Goal: Task Accomplishment & Management: Use online tool/utility

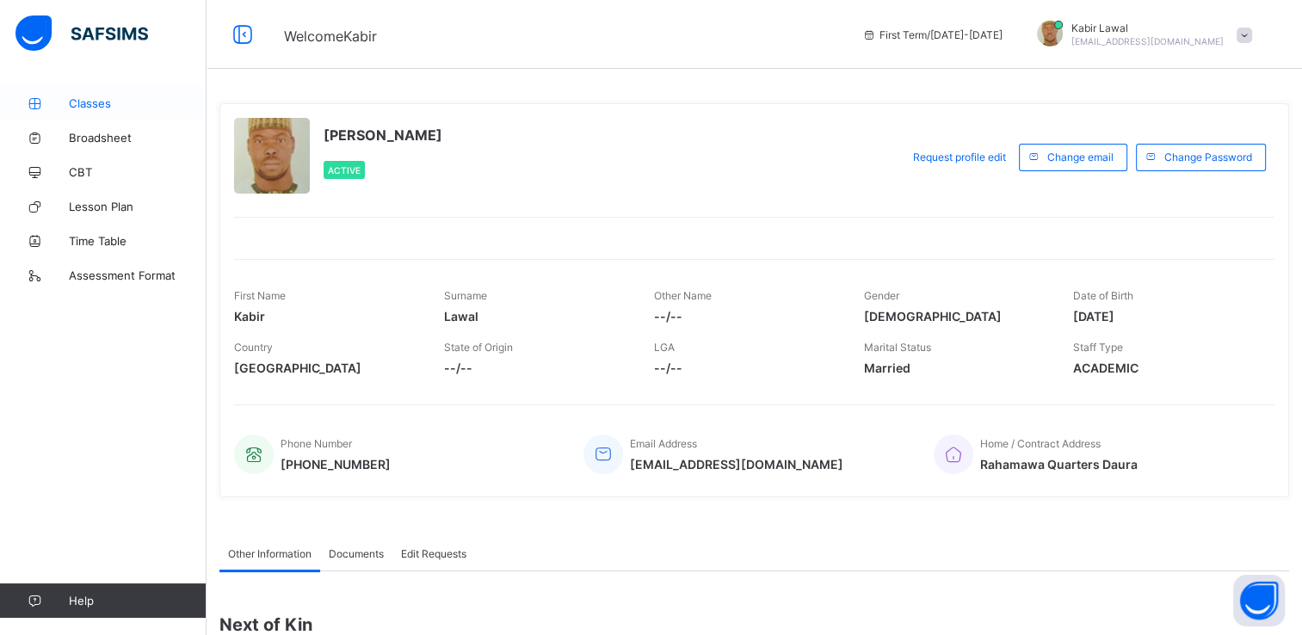
click at [84, 98] on span "Classes" at bounding box center [138, 103] width 138 height 14
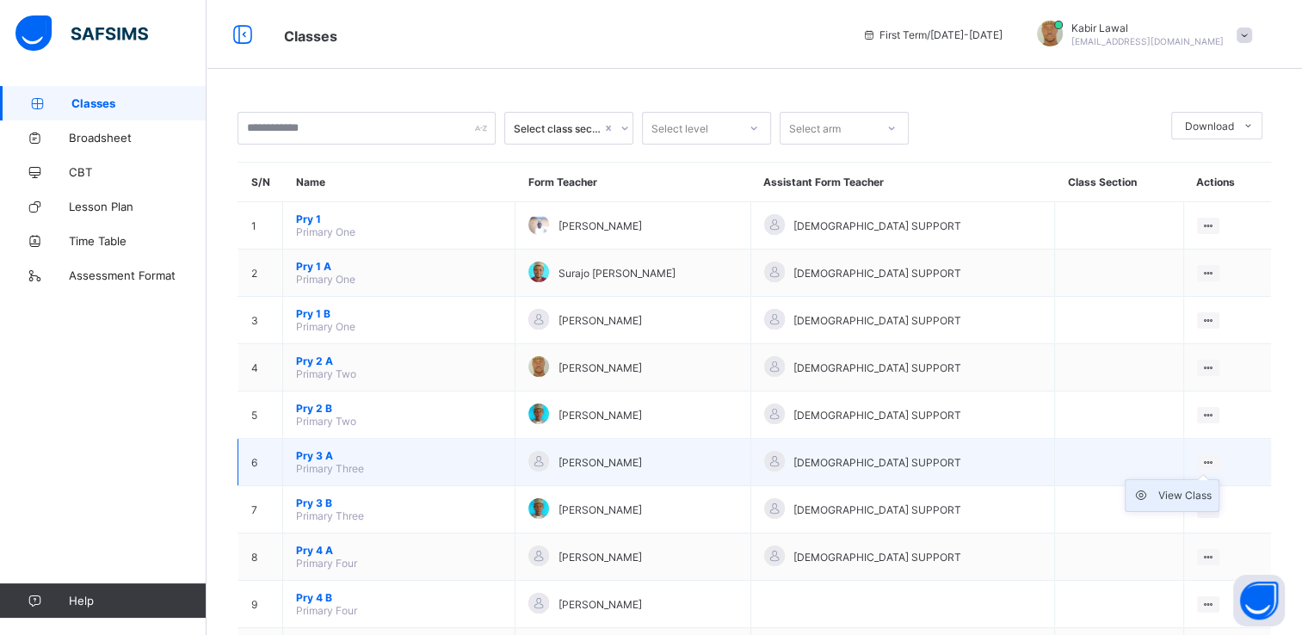
click at [1191, 494] on div "View Class" at bounding box center [1184, 495] width 53 height 17
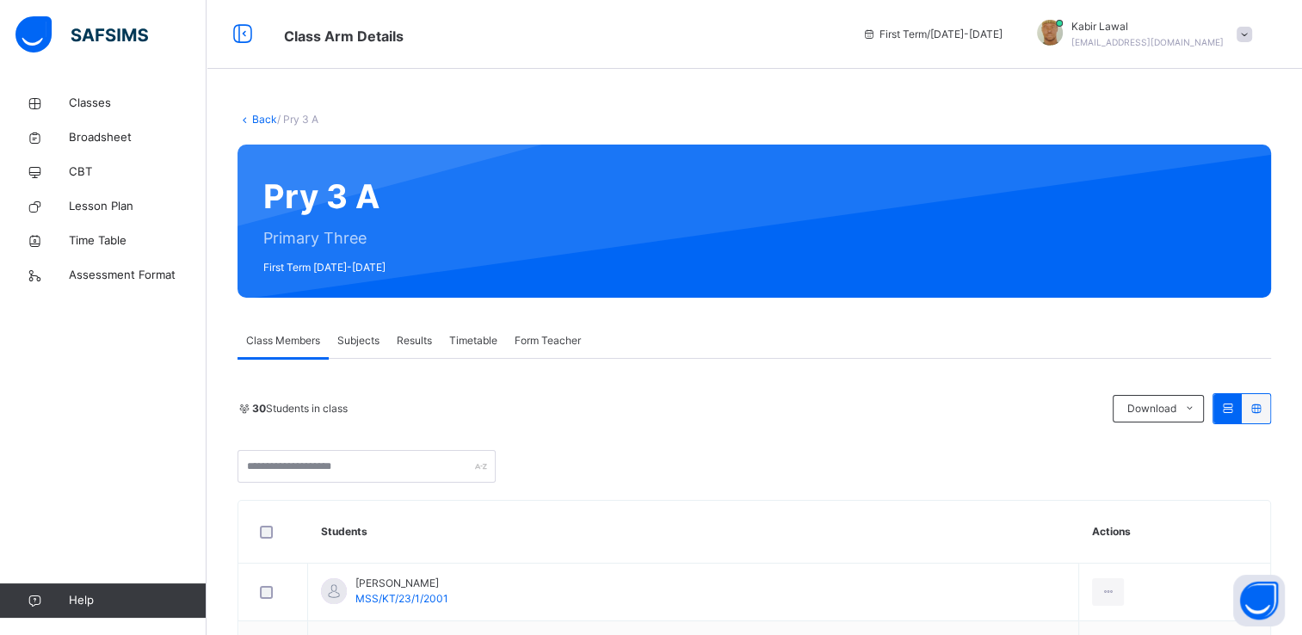
click at [358, 345] on span "Subjects" at bounding box center [358, 340] width 42 height 15
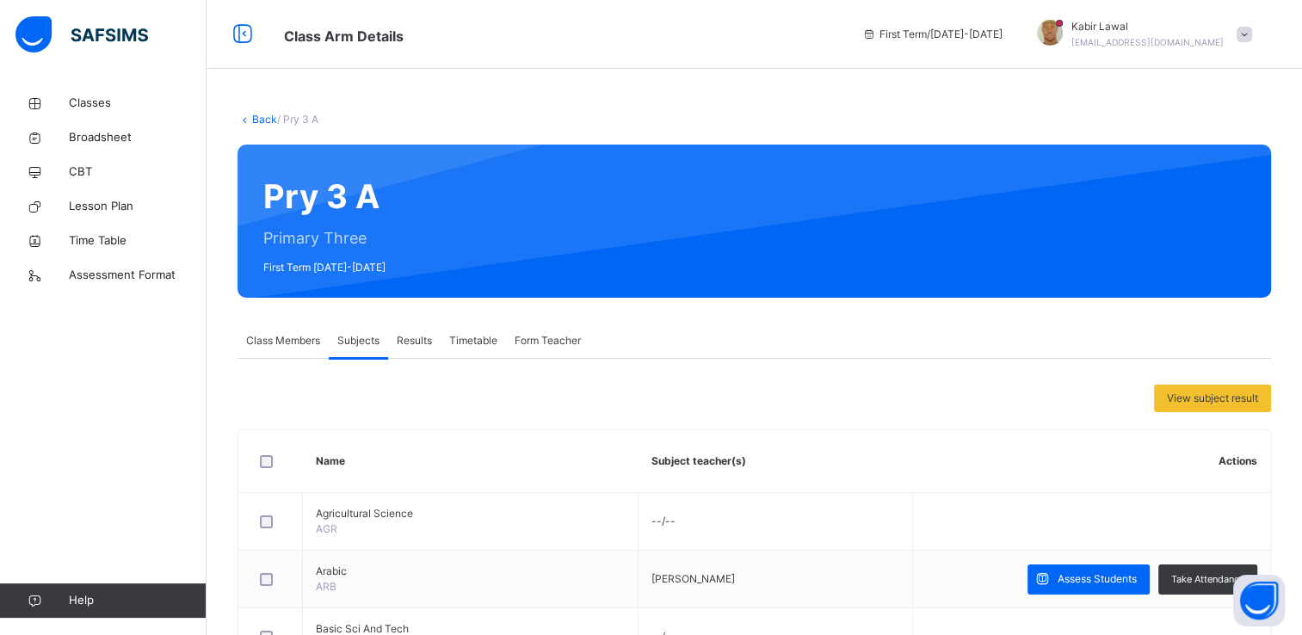
click at [289, 340] on span "Class Members" at bounding box center [283, 340] width 74 height 15
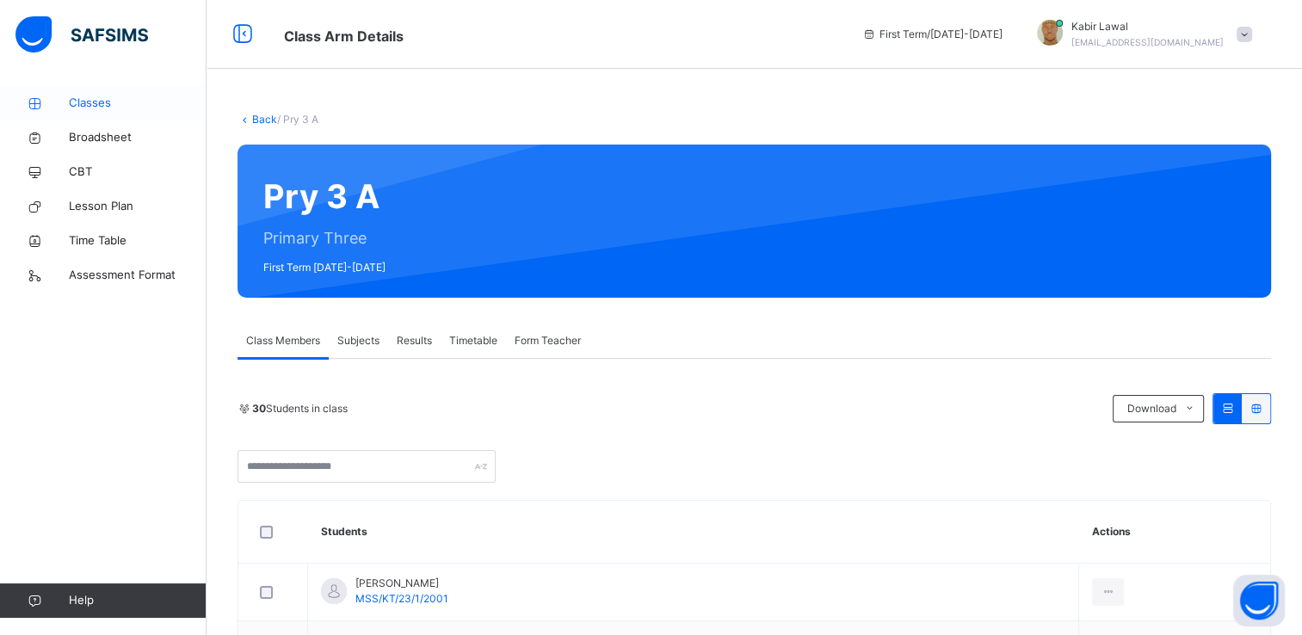
click at [78, 102] on span "Classes" at bounding box center [138, 103] width 138 height 17
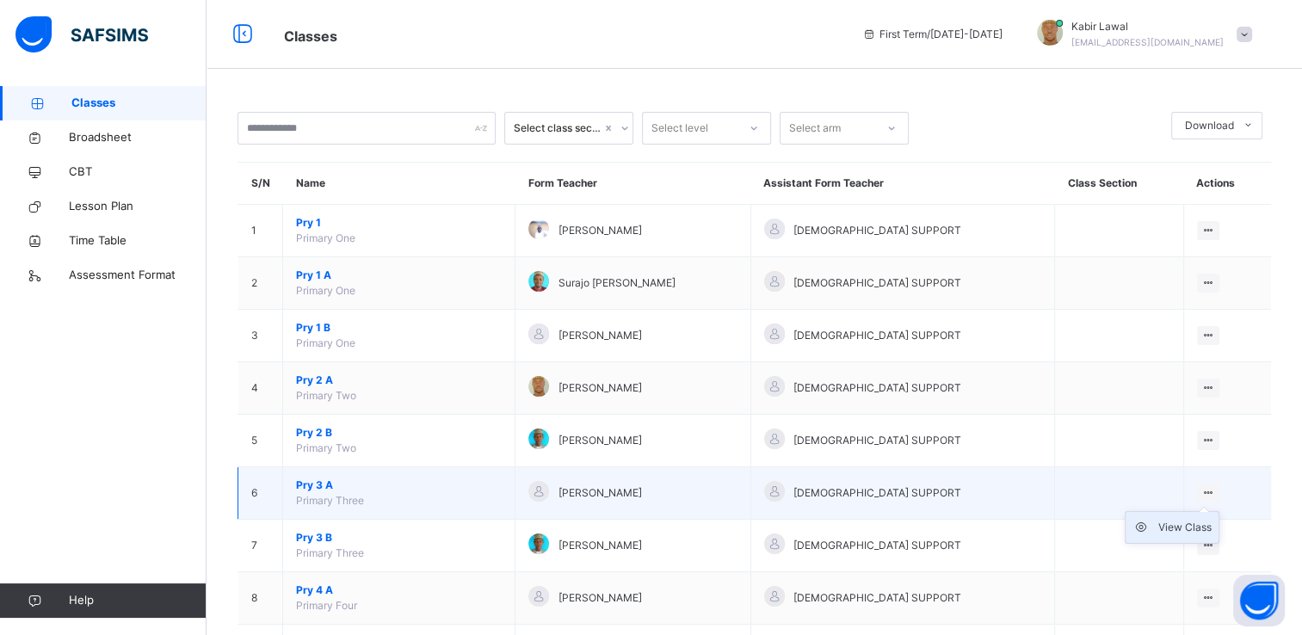
click at [1183, 525] on div "View Class" at bounding box center [1184, 527] width 53 height 17
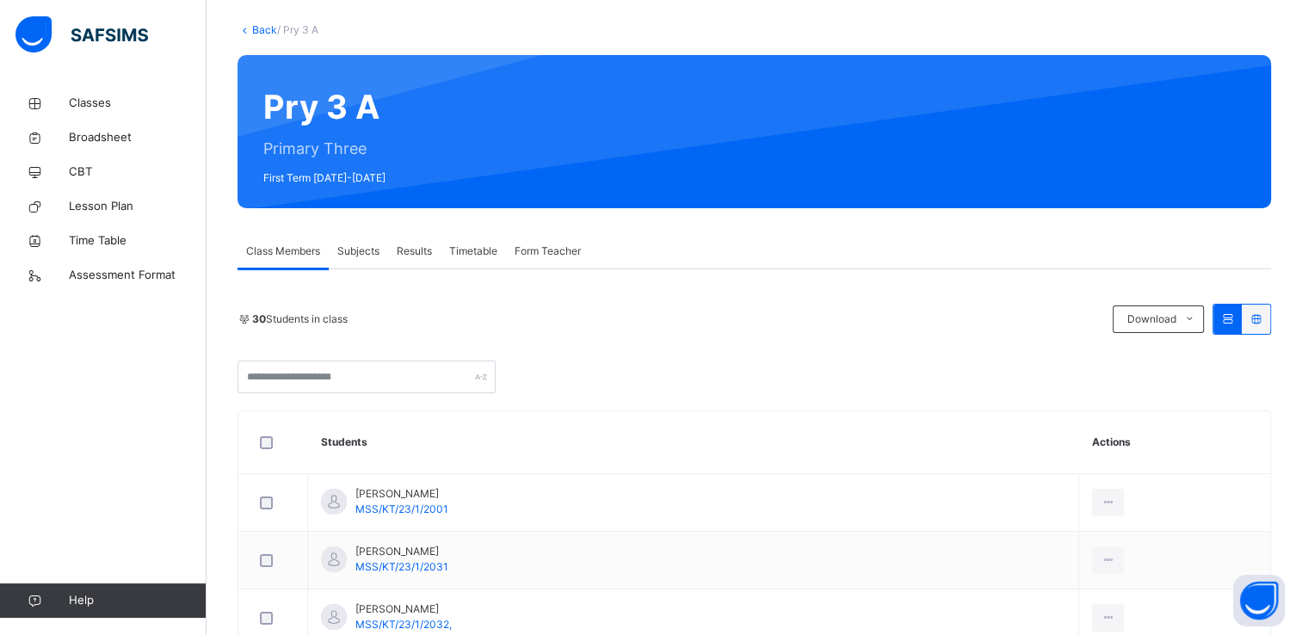
scroll to position [45, 0]
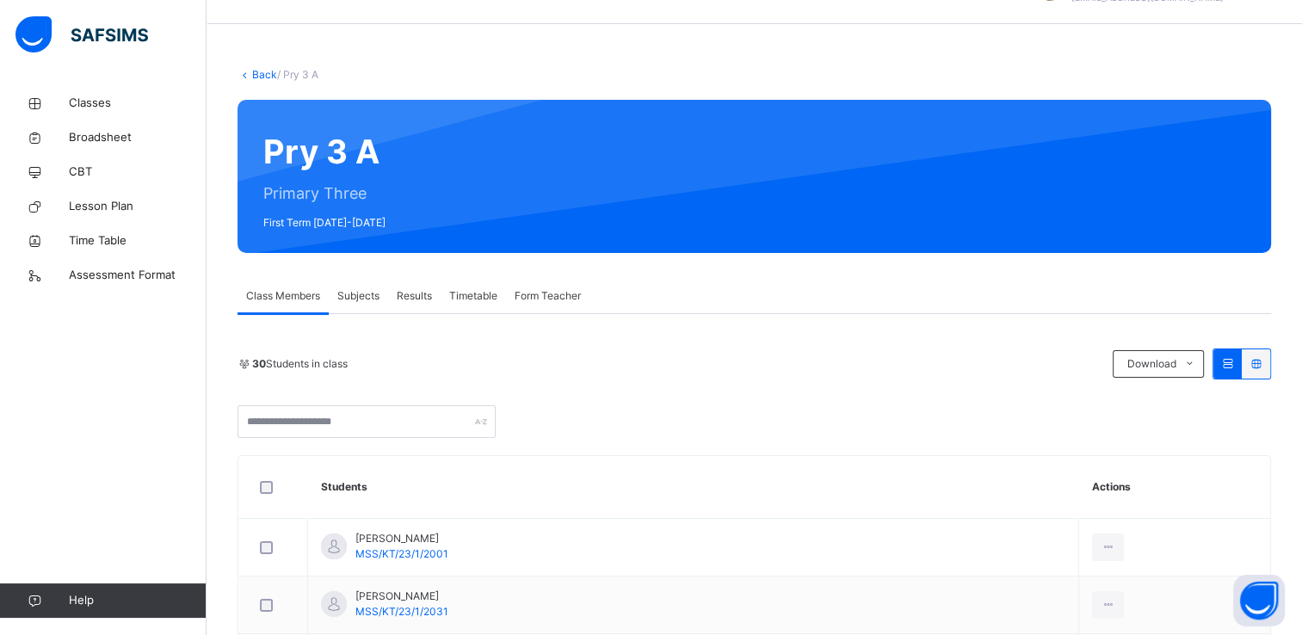
click at [358, 292] on span "Subjects" at bounding box center [358, 295] width 42 height 15
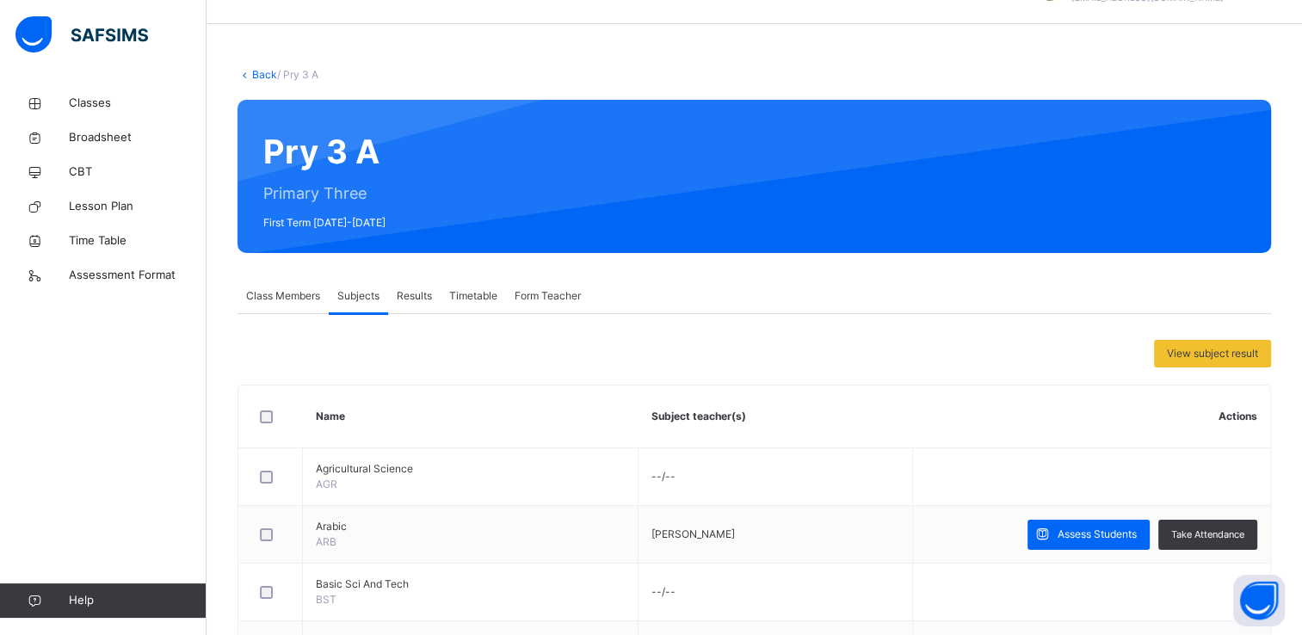
click at [275, 300] on span "Class Members" at bounding box center [283, 295] width 74 height 15
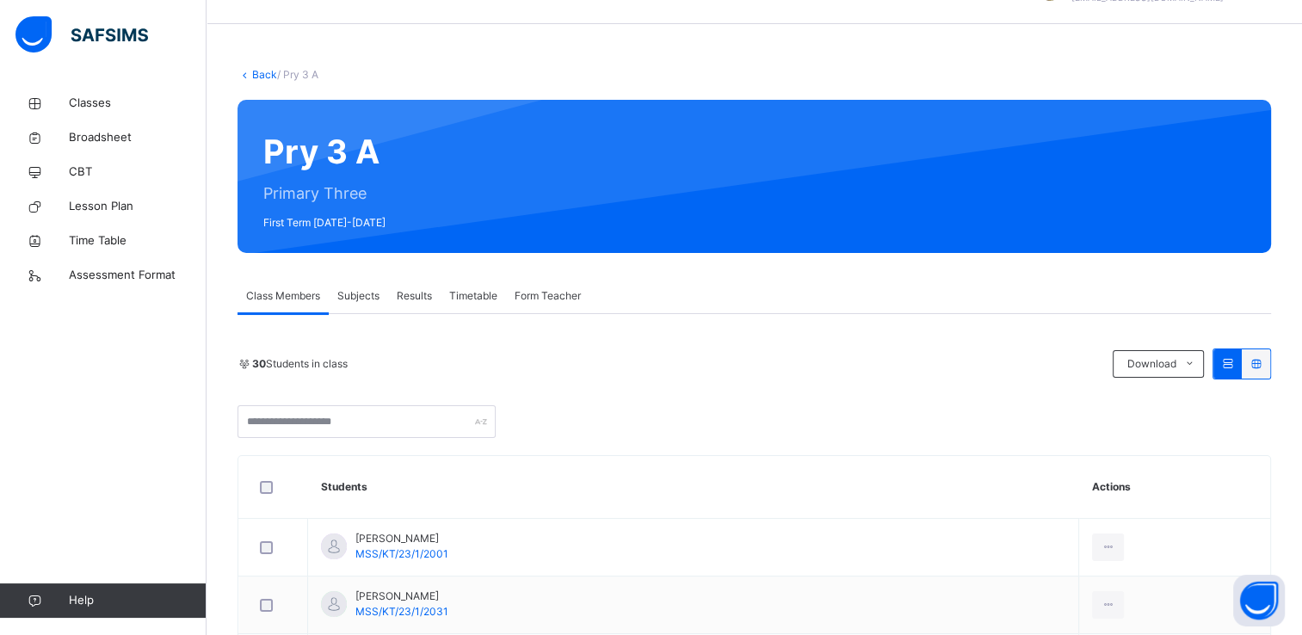
click at [351, 300] on span "Subjects" at bounding box center [358, 295] width 42 height 15
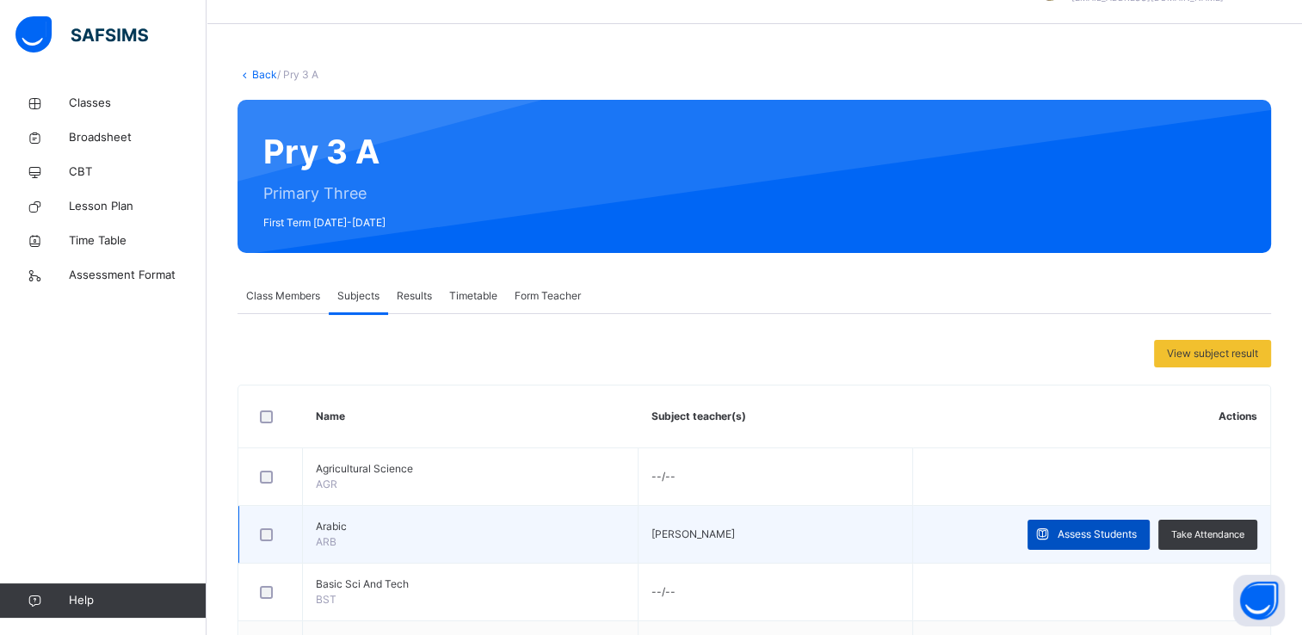
click at [1099, 534] on span "Assess Students" at bounding box center [1097, 534] width 79 height 15
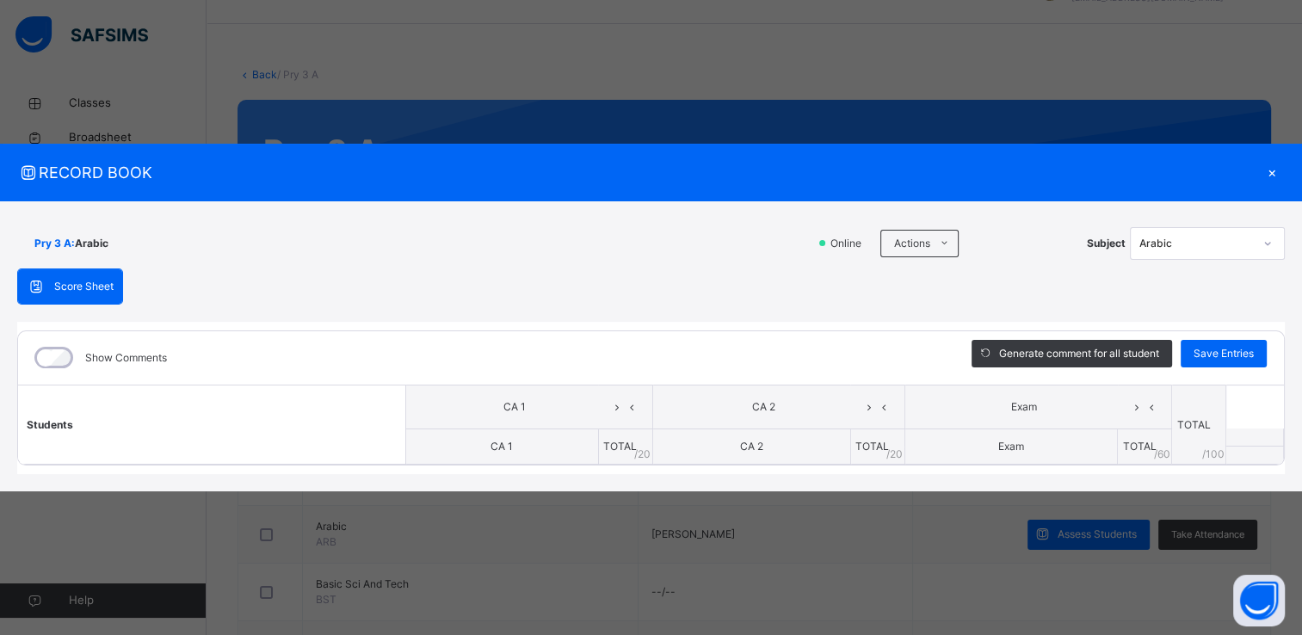
click at [1271, 170] on div "×" at bounding box center [1272, 172] width 26 height 23
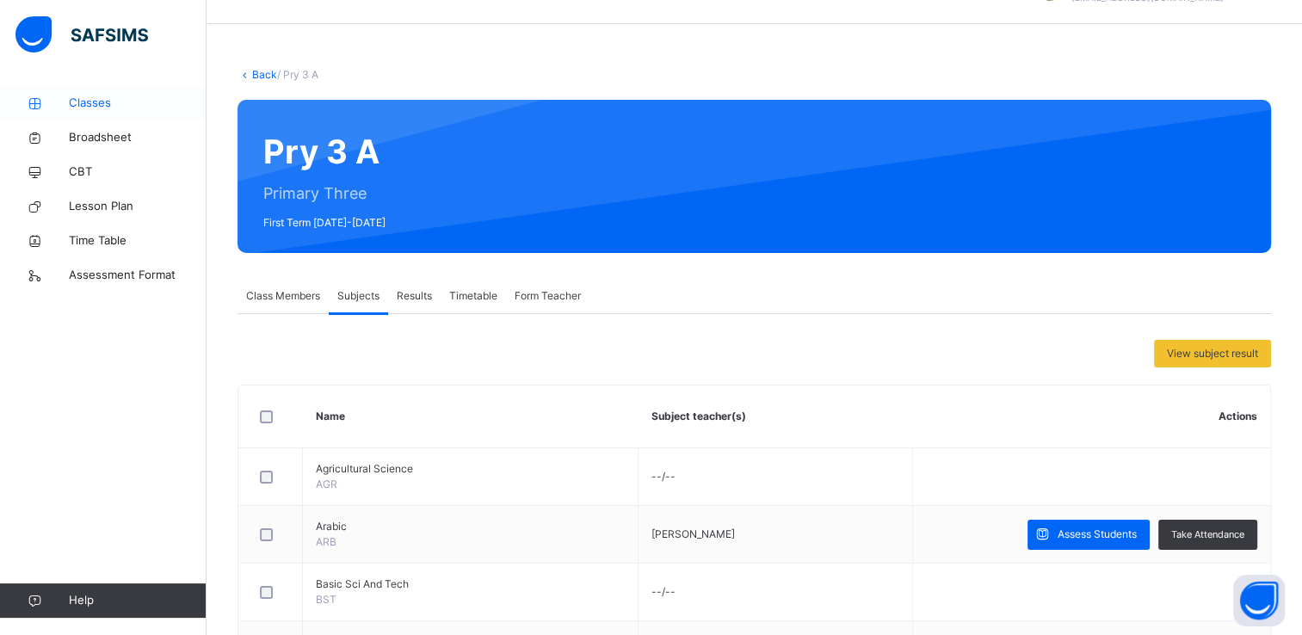
click at [83, 100] on span "Classes" at bounding box center [138, 103] width 138 height 17
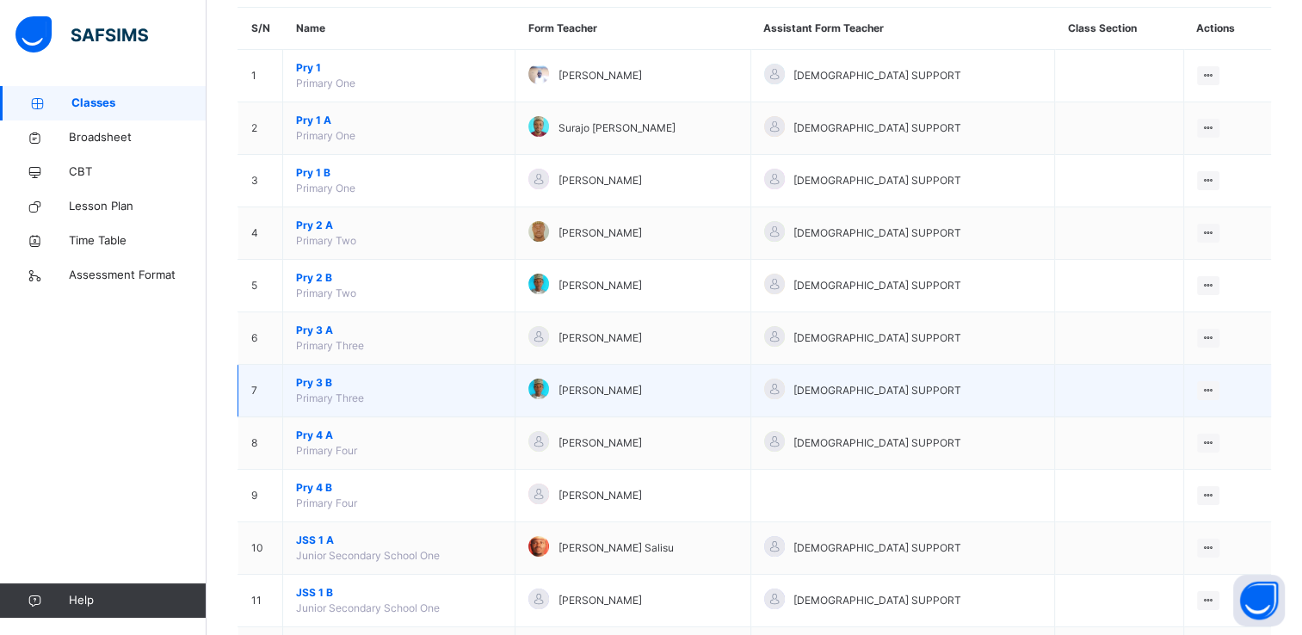
scroll to position [153, 0]
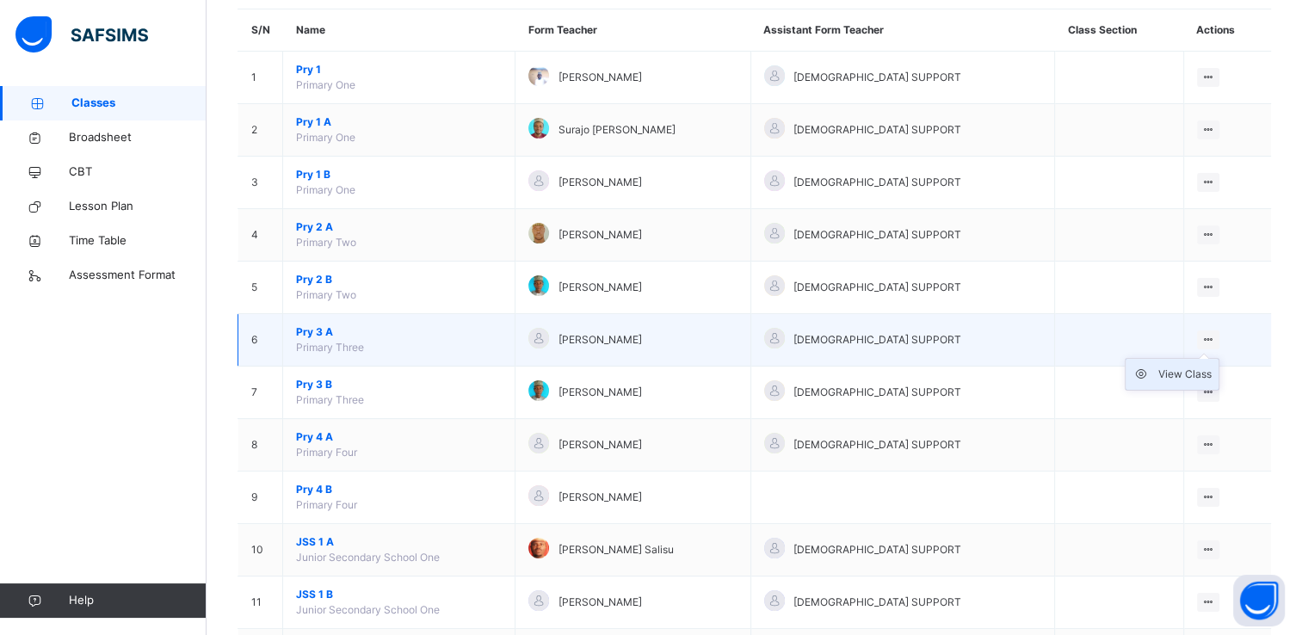
click at [1182, 373] on div "View Class" at bounding box center [1184, 374] width 53 height 17
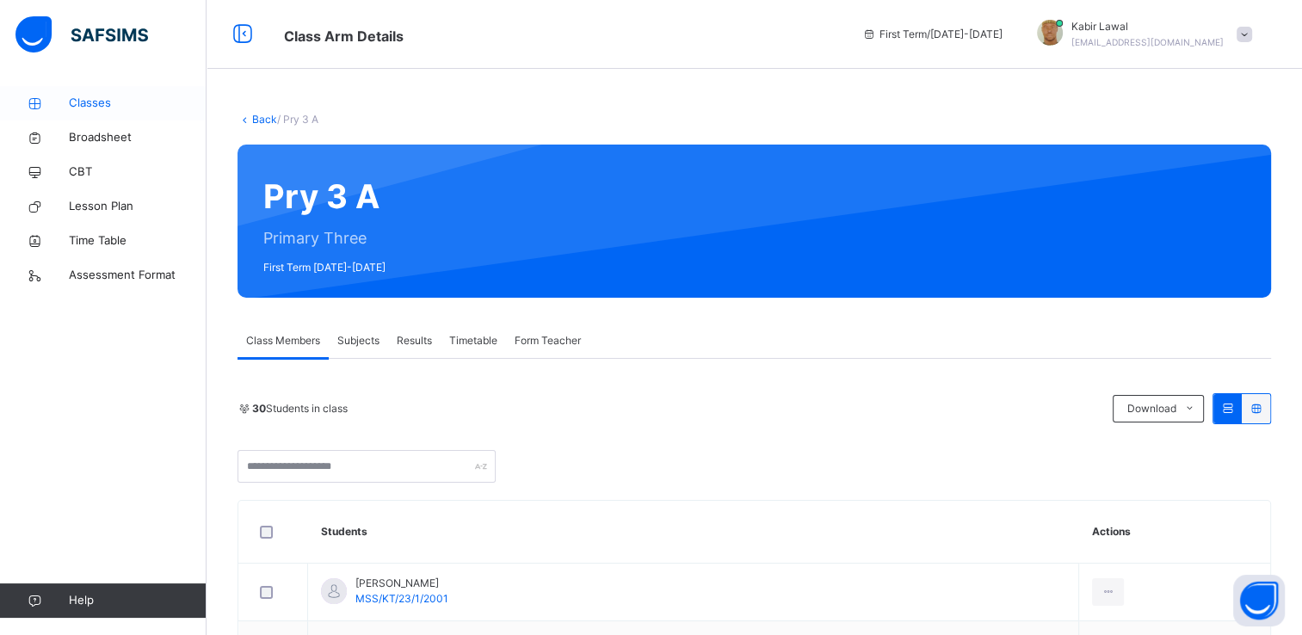
click at [90, 102] on span "Classes" at bounding box center [138, 103] width 138 height 17
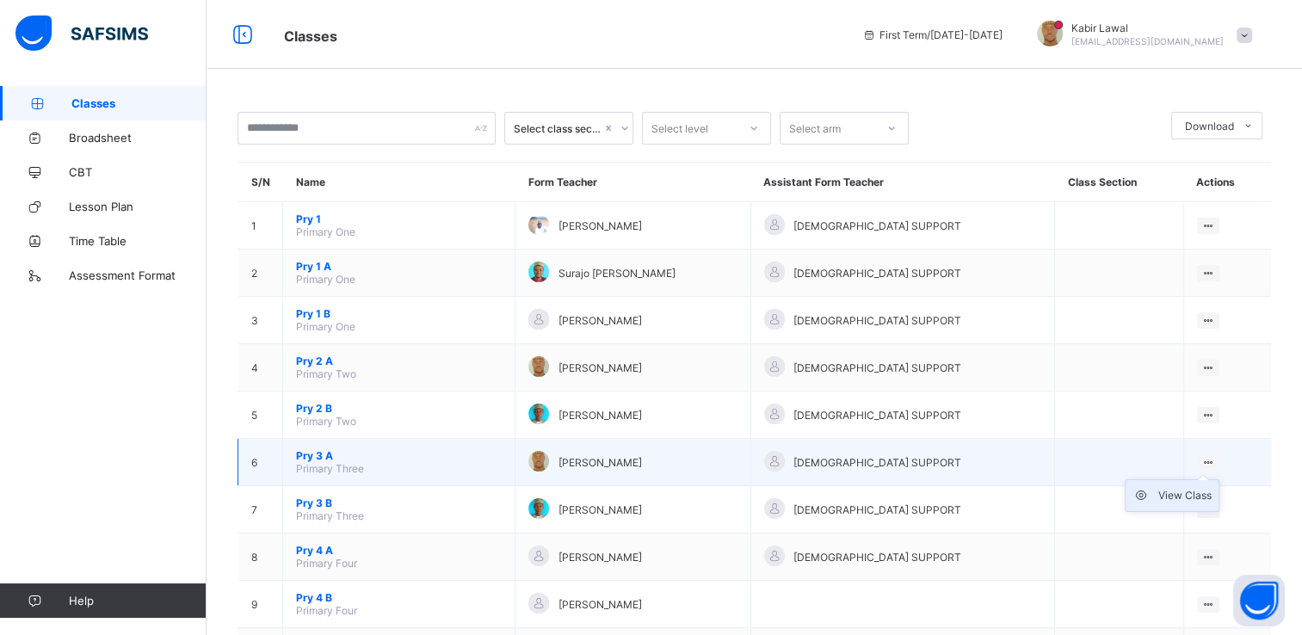
click at [1186, 491] on div "View Class" at bounding box center [1184, 495] width 53 height 17
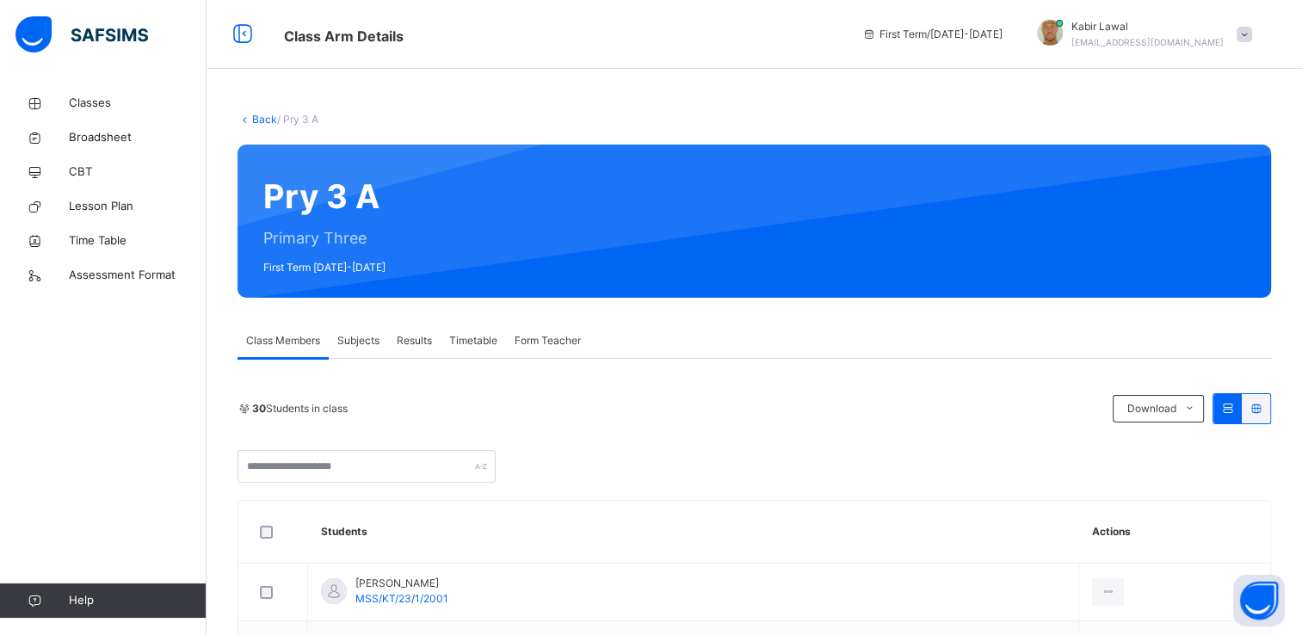
click at [1252, 29] on span at bounding box center [1244, 34] width 15 height 15
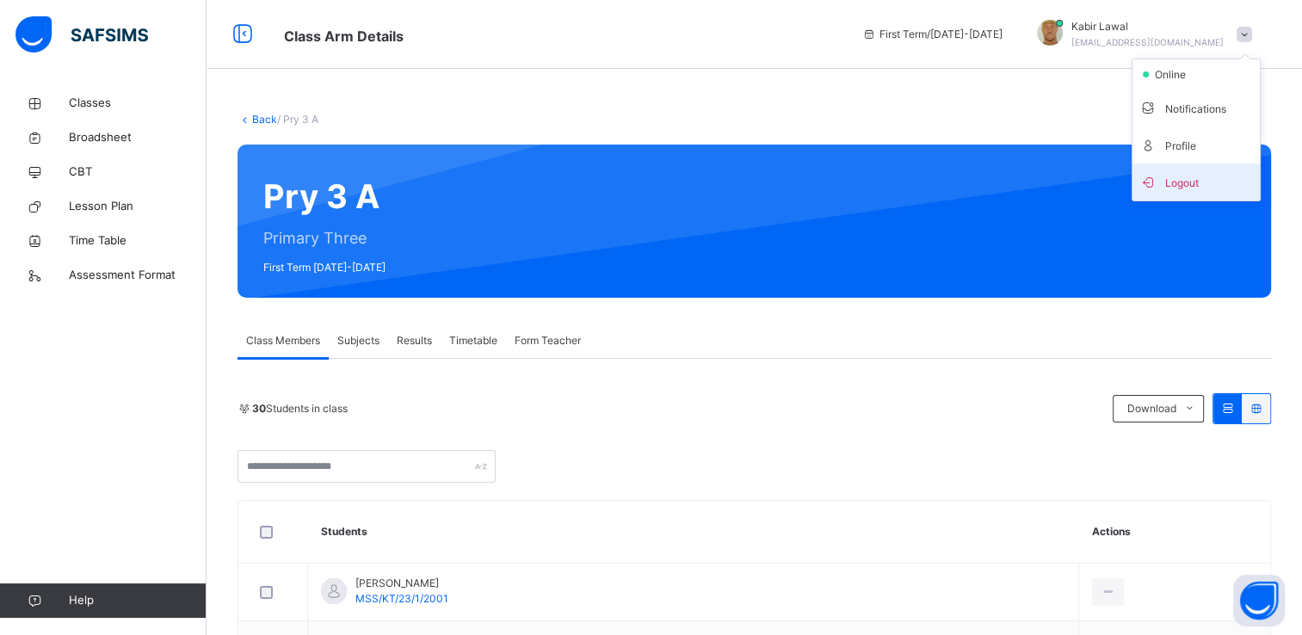
click at [1184, 182] on span "Logout" at bounding box center [1196, 181] width 114 height 23
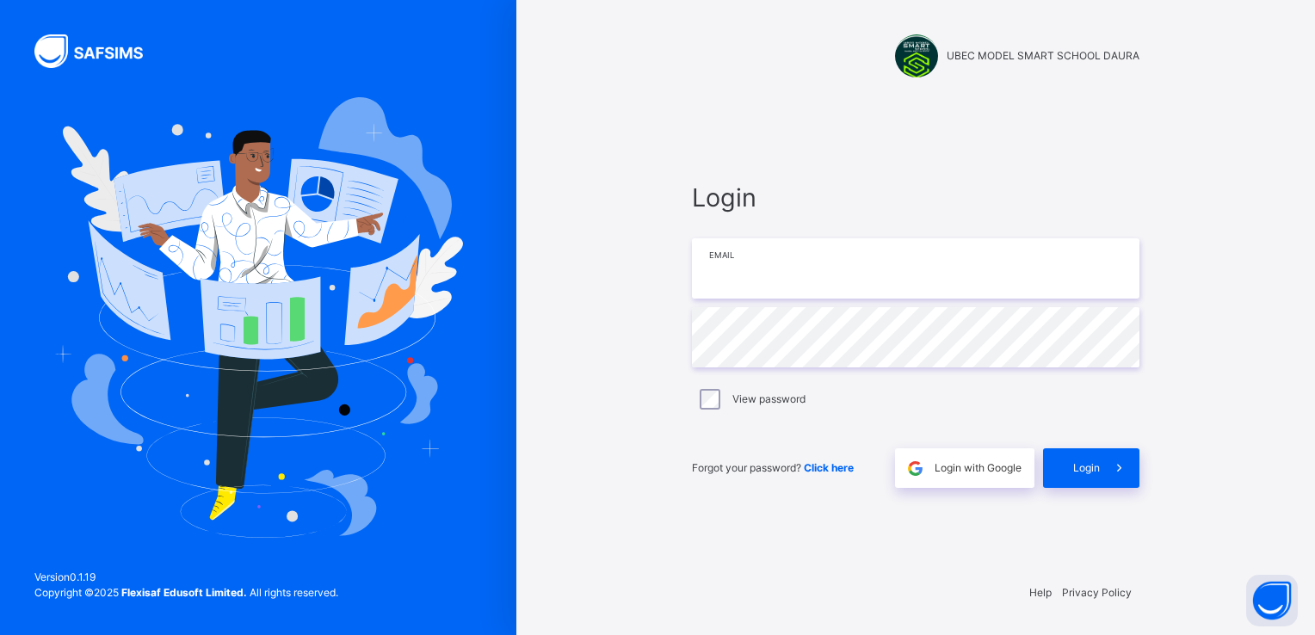
type input "**********"
click at [1083, 468] on span "Login" at bounding box center [1086, 467] width 27 height 15
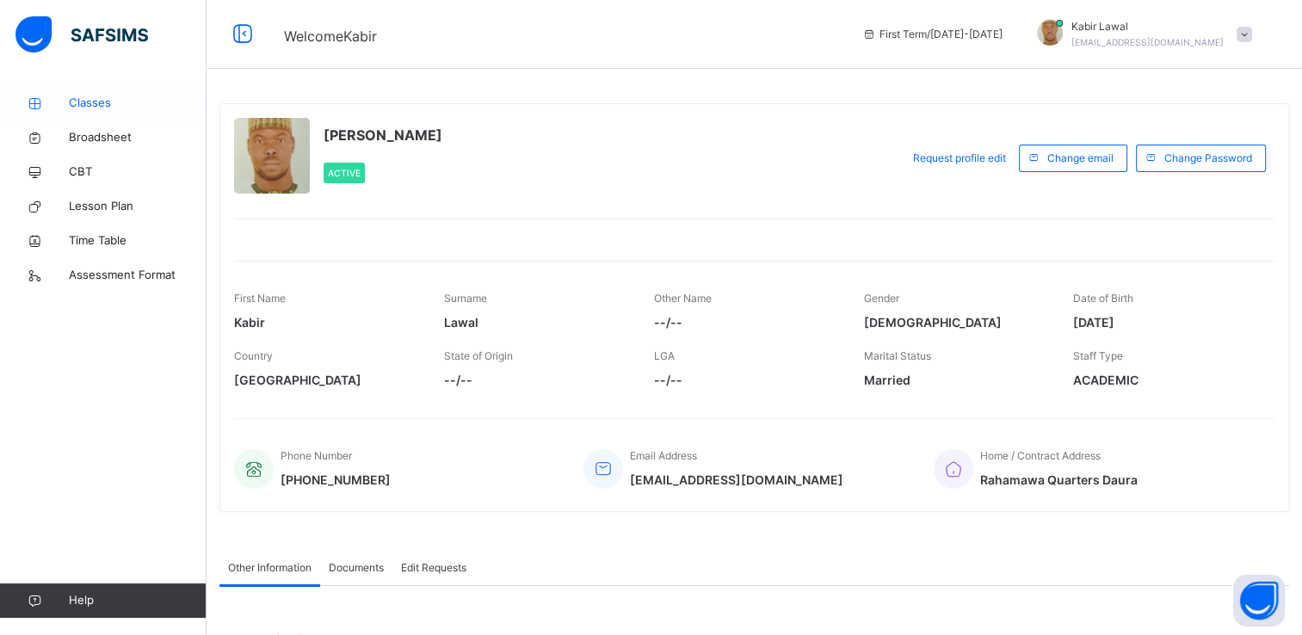
click at [90, 98] on span "Classes" at bounding box center [138, 103] width 138 height 17
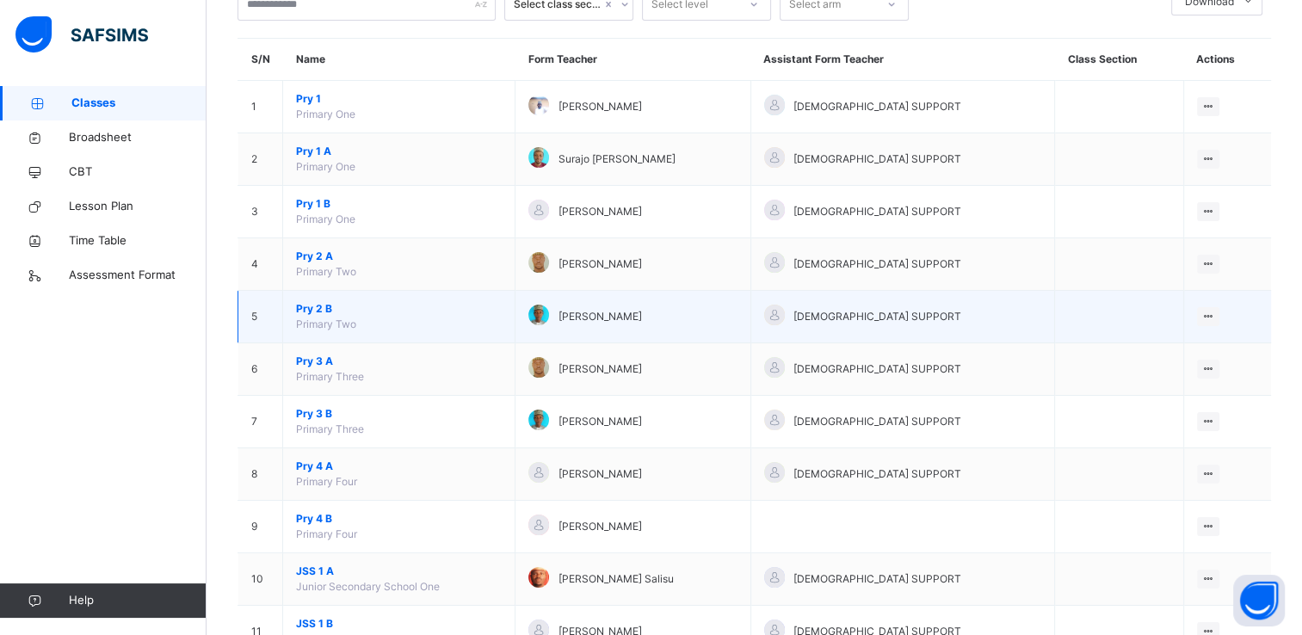
scroll to position [141, 0]
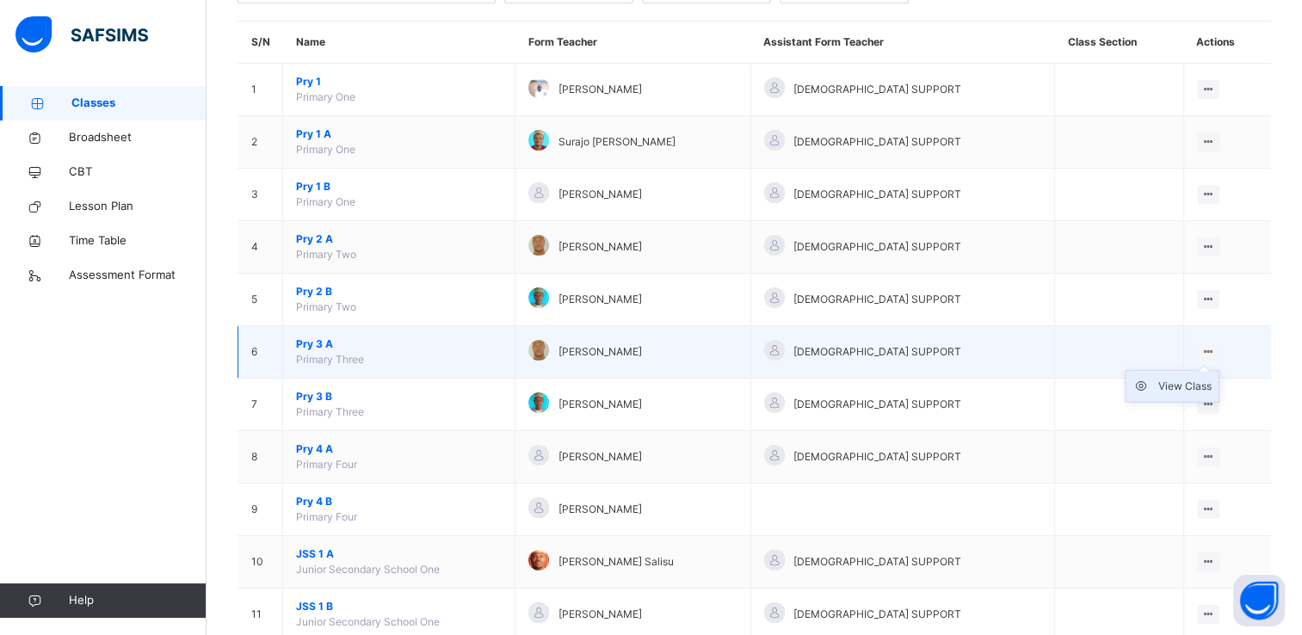
click at [1175, 380] on div "View Class" at bounding box center [1184, 386] width 53 height 17
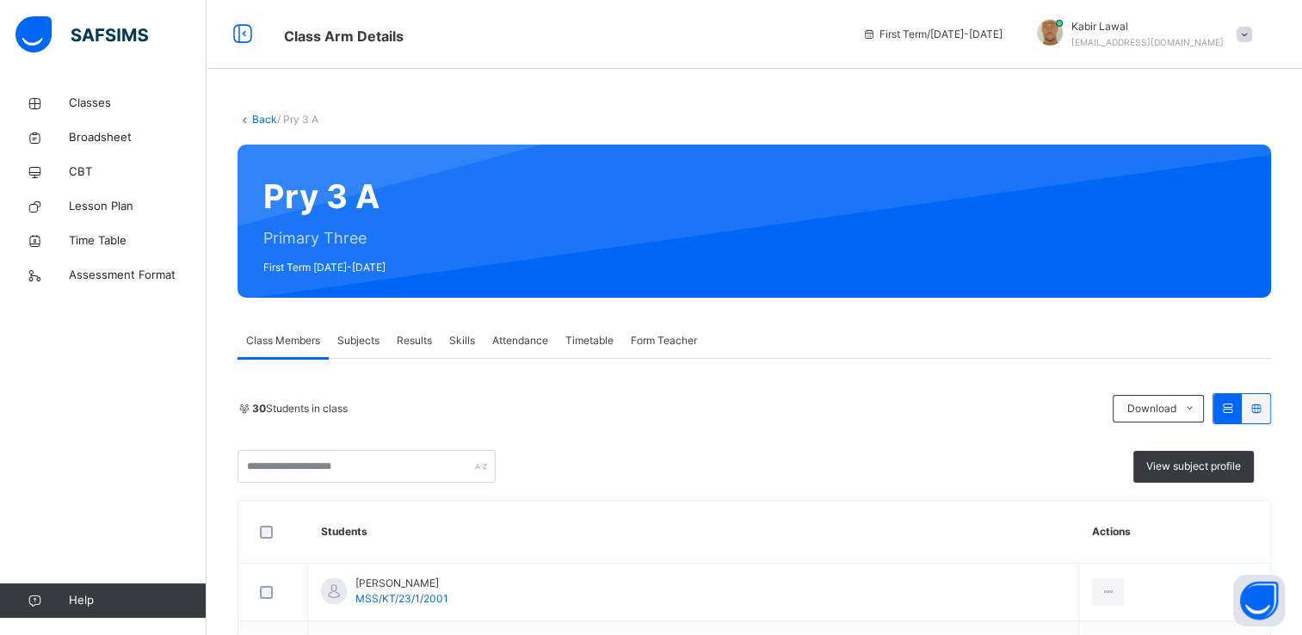
click at [507, 346] on span "Attendance" at bounding box center [520, 340] width 56 height 15
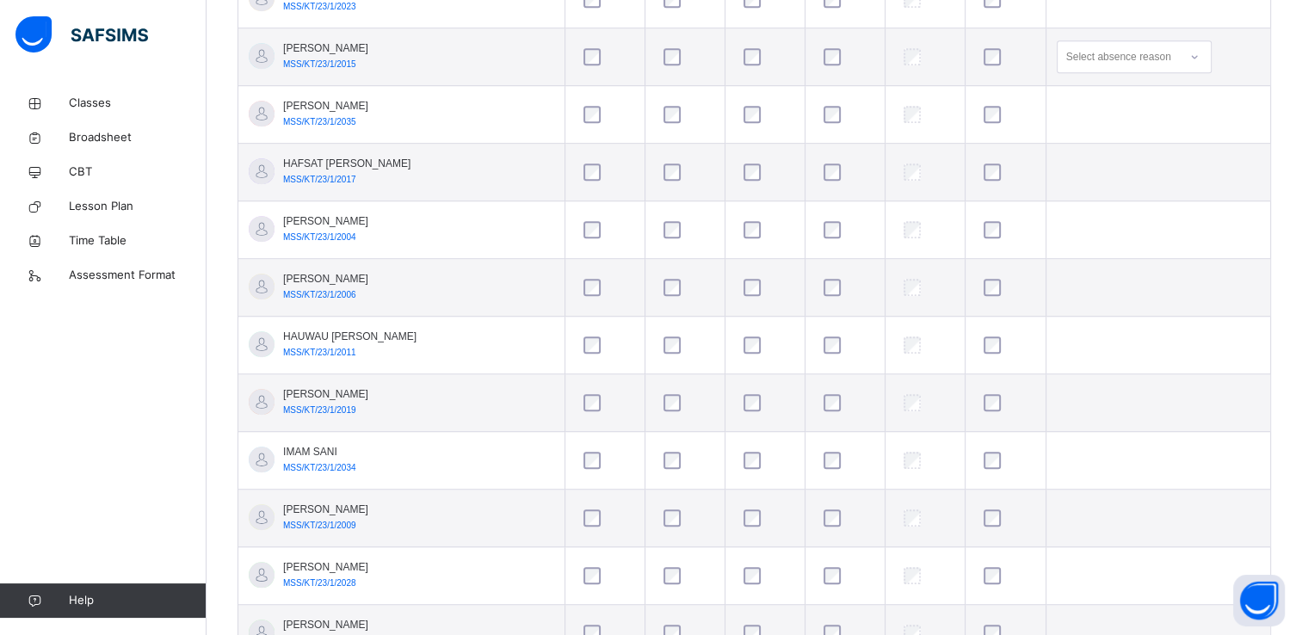
scroll to position [1174, 0]
click at [349, 432] on td "IMAM SANI MSS/KT/23/1/2034" at bounding box center [401, 461] width 326 height 58
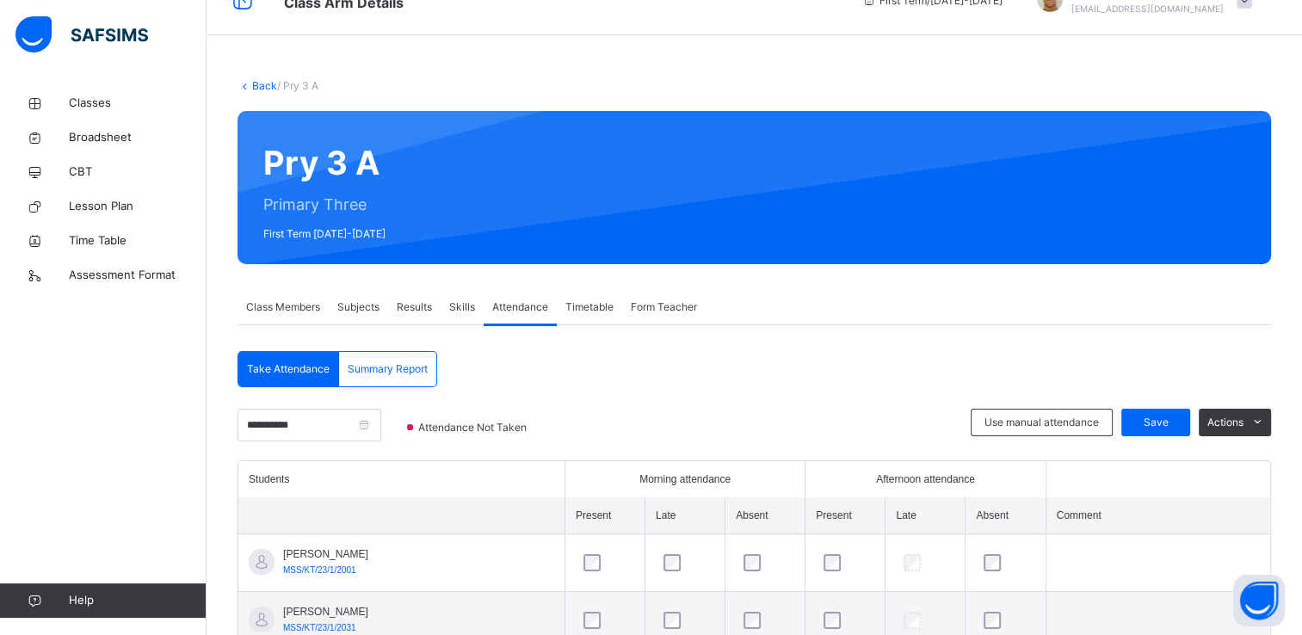
scroll to position [0, 0]
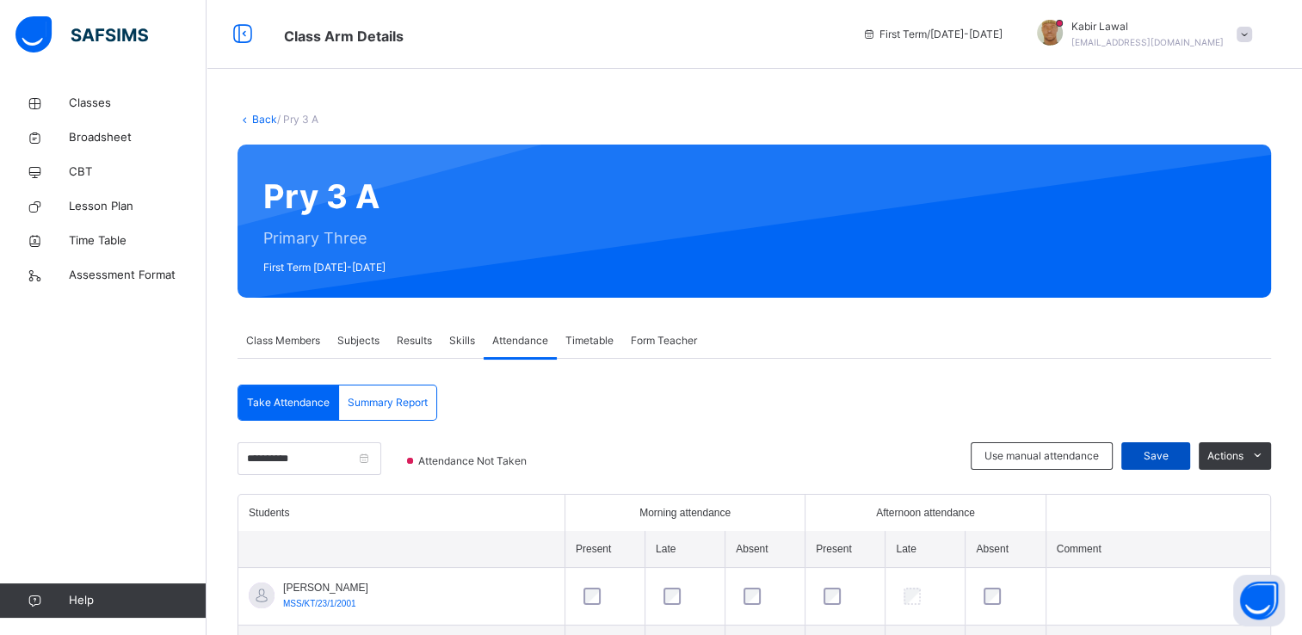
click at [1157, 447] on div "Save" at bounding box center [1155, 456] width 69 height 28
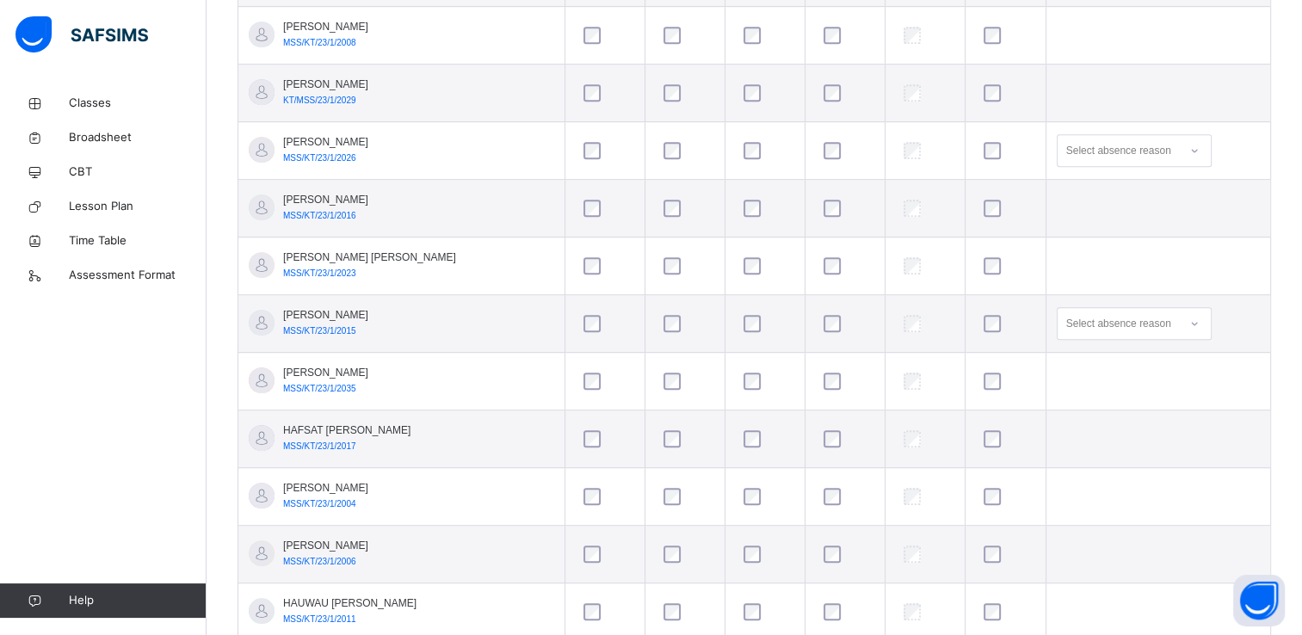
scroll to position [947, 0]
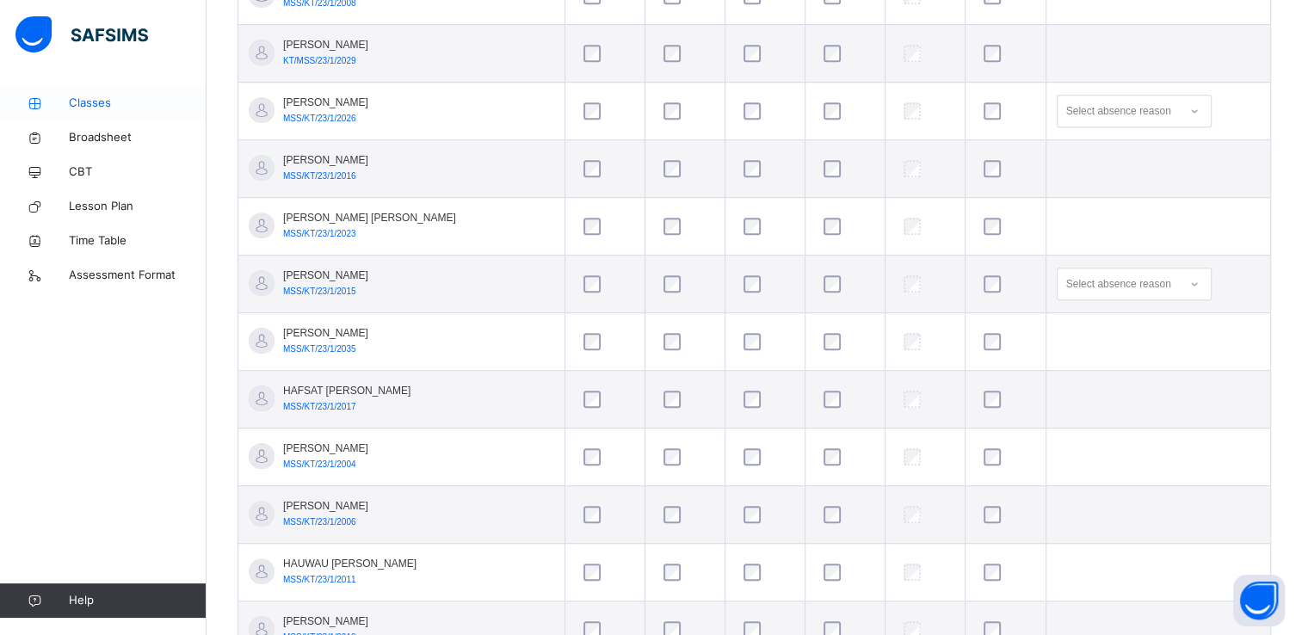
click at [86, 105] on span "Classes" at bounding box center [138, 103] width 138 height 17
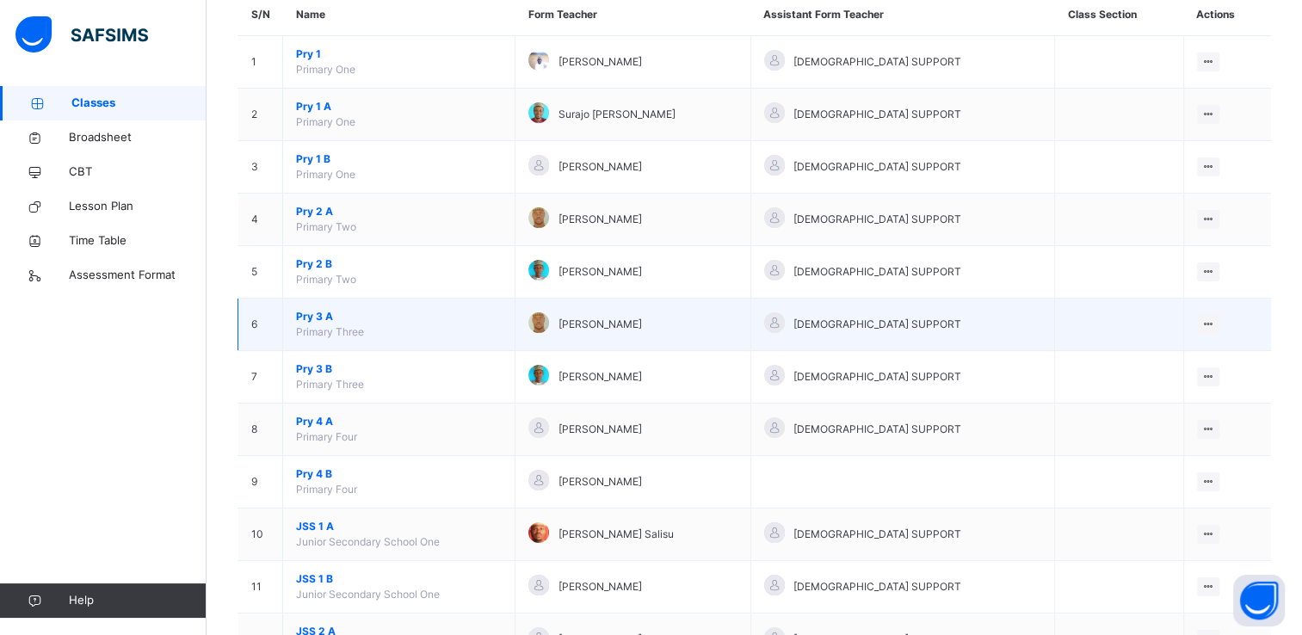
scroll to position [182, 0]
